Goal: Find specific page/section: Find specific page/section

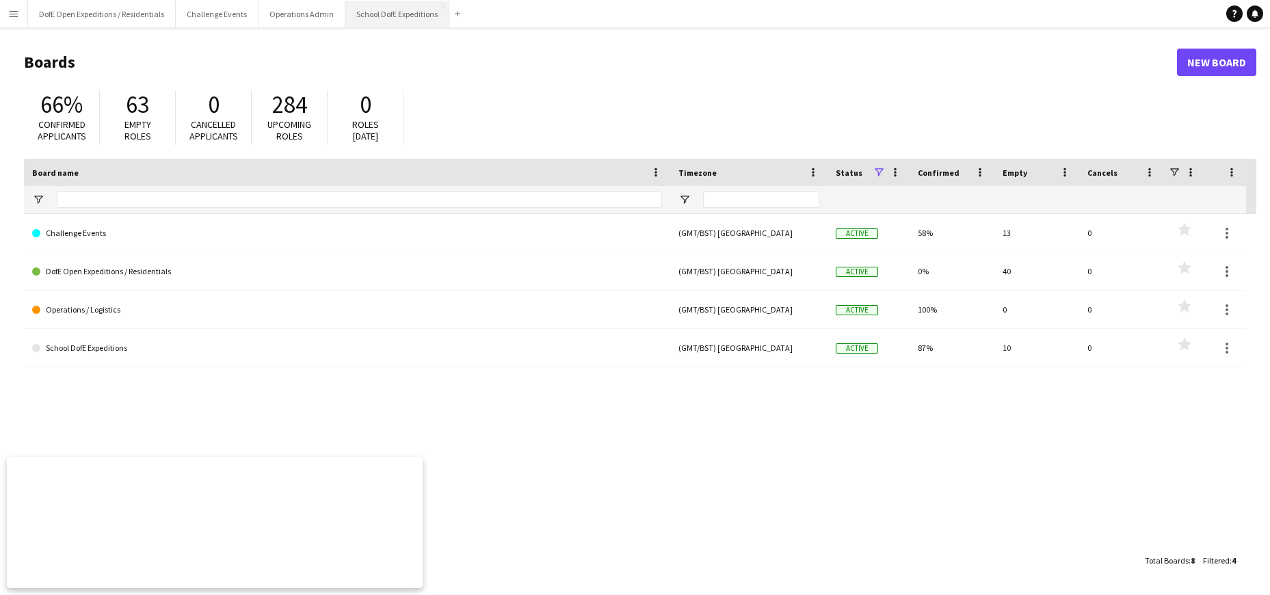
click at [384, 17] on button "School DofE Expeditions Close" at bounding box center [397, 14] width 104 height 27
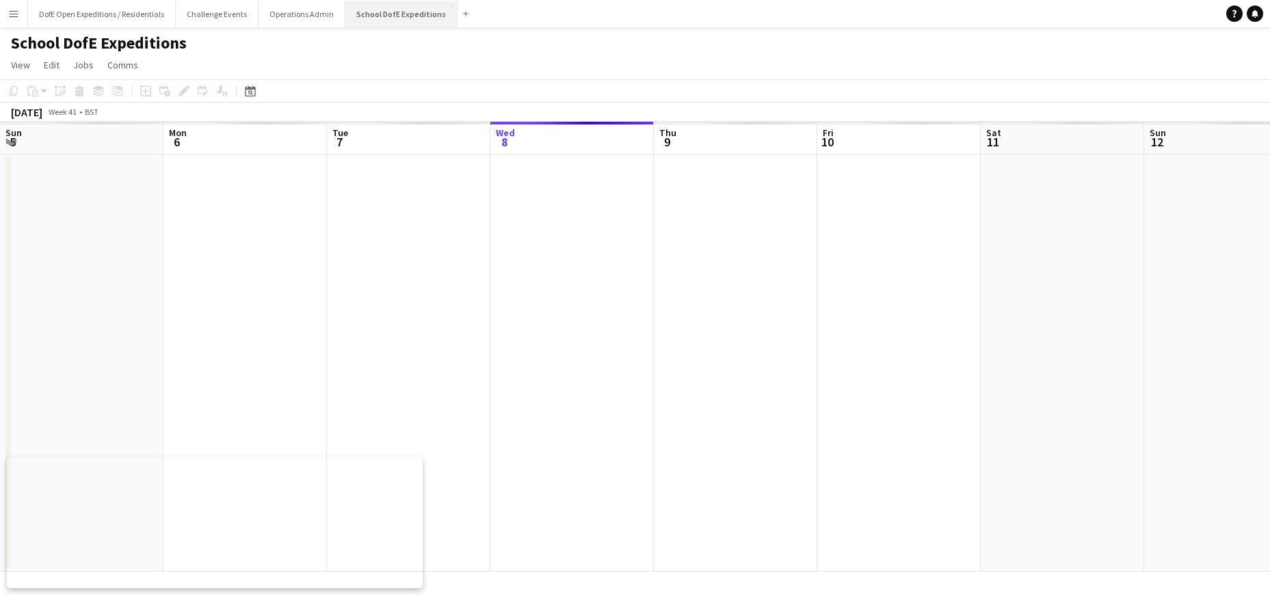
scroll to position [0, 327]
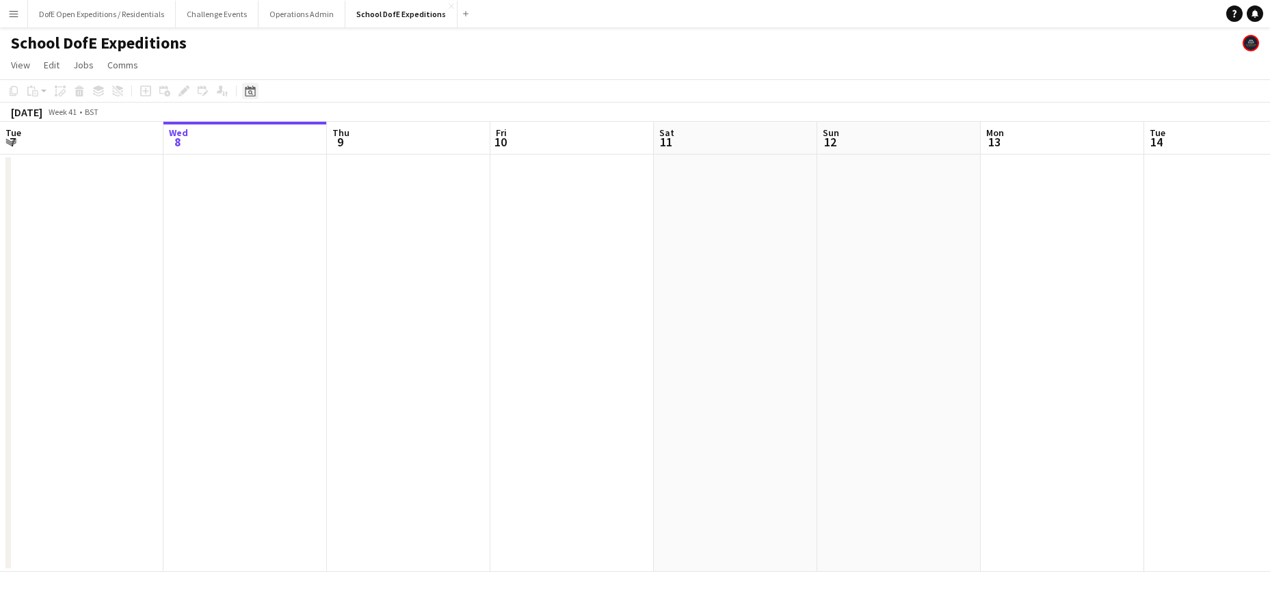
click at [250, 90] on icon at bounding box center [250, 91] width 10 height 11
click at [335, 135] on span "Previous month" at bounding box center [333, 138] width 27 height 27
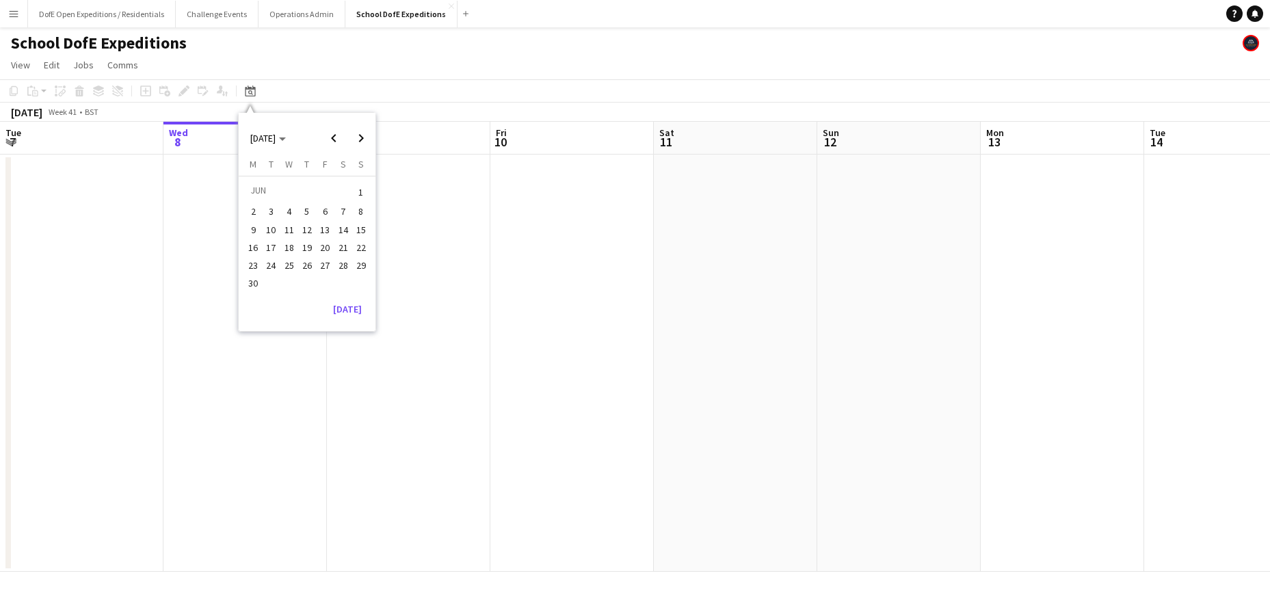
click at [306, 215] on span "5" at bounding box center [307, 212] width 16 height 16
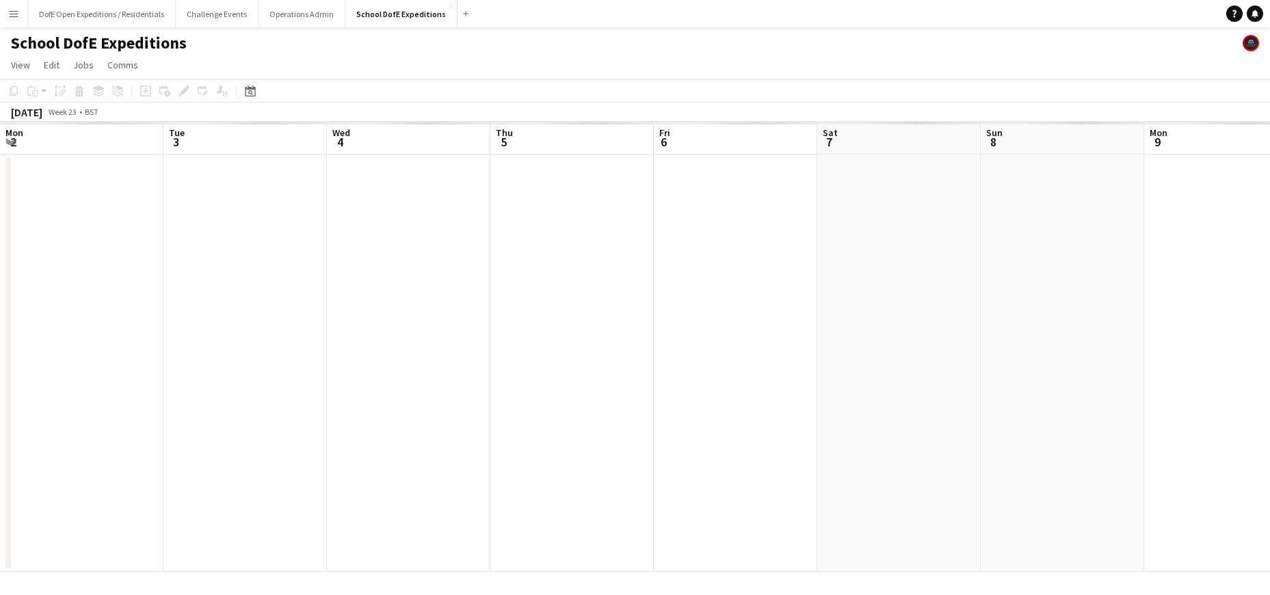
scroll to position [0, 471]
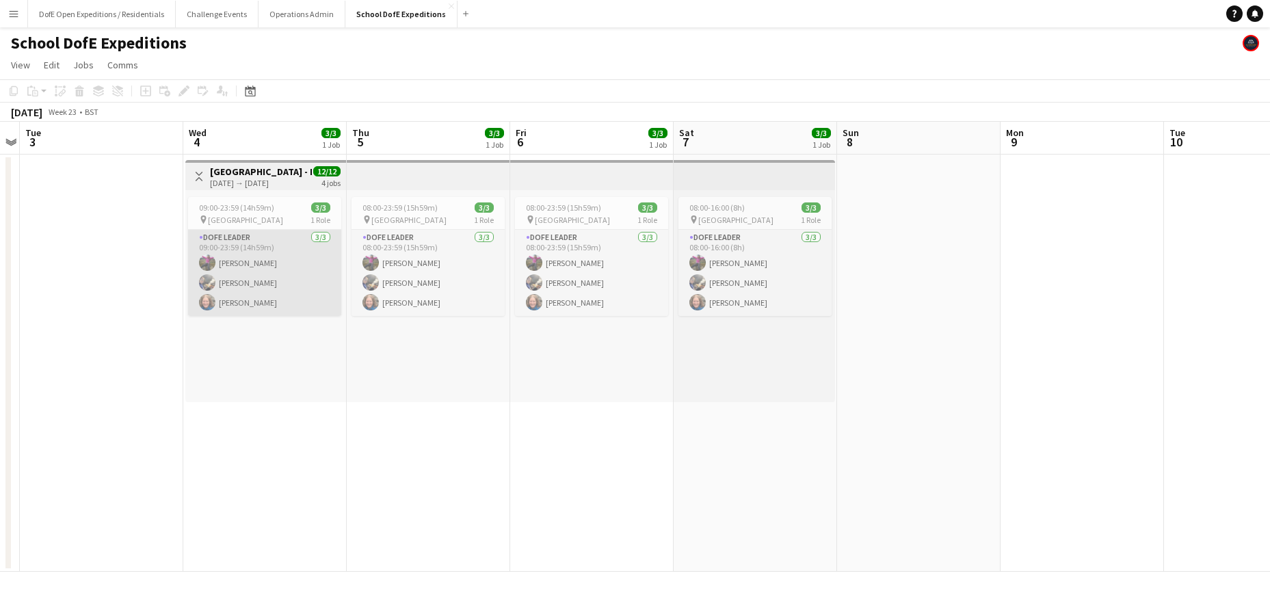
click at [240, 286] on app-card-role "DofE Leader [DATE] 09:00-23:59 (14h59m) [PERSON_NAME] [PERSON_NAME] [PERSON_NAM…" at bounding box center [264, 273] width 153 height 86
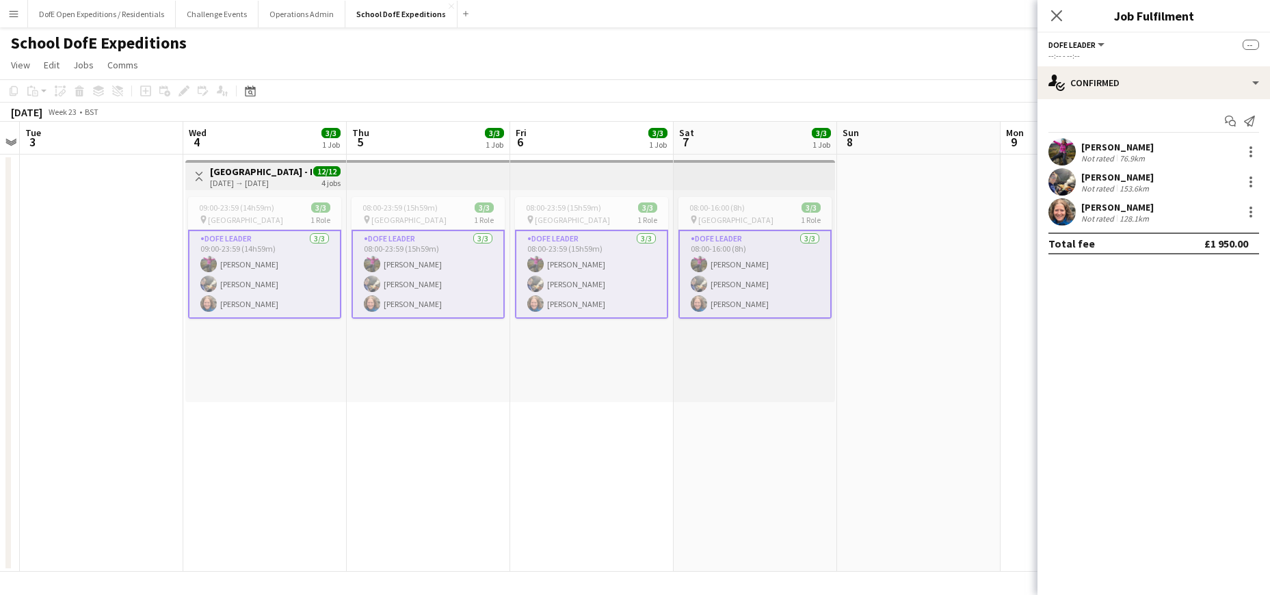
click at [396, 514] on app-date-cell "08:00-23:59 (15h59m) 3/3 pin Peak District 1 Role DofE Leader [DATE] 08:00-23:5…" at bounding box center [428, 363] width 163 height 417
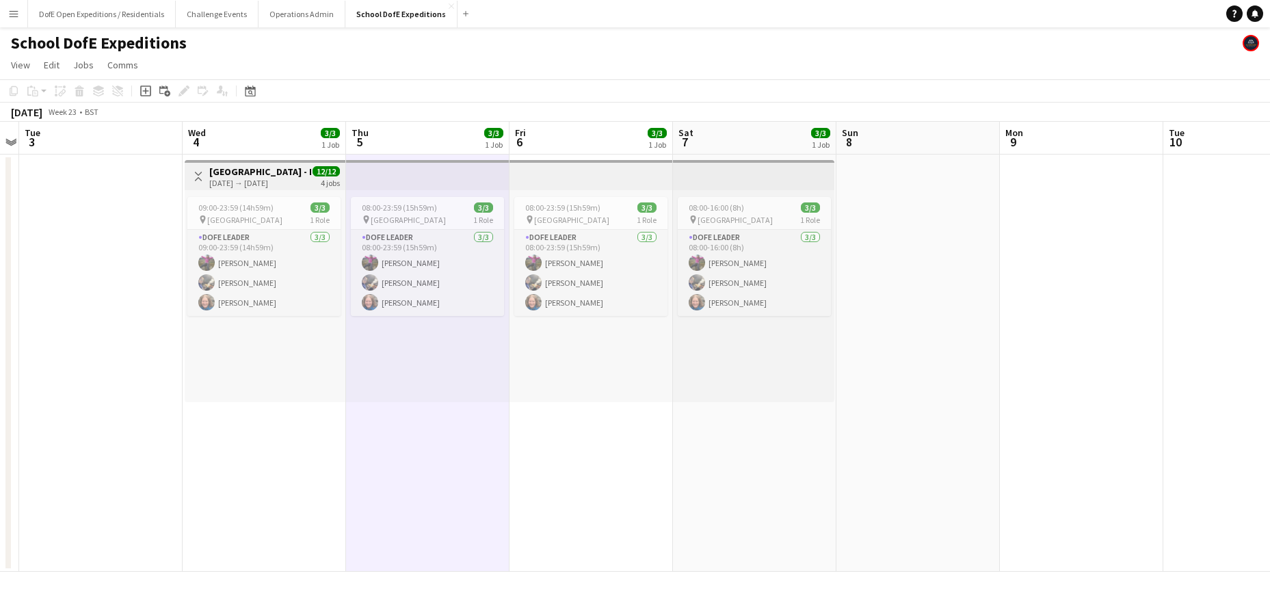
click at [397, 508] on app-date-cell "08:00-23:59 (15h59m) 3/3 pin Peak District 1 Role DofE Leader [DATE] 08:00-23:5…" at bounding box center [427, 363] width 163 height 417
